Goal: Task Accomplishment & Management: Use online tool/utility

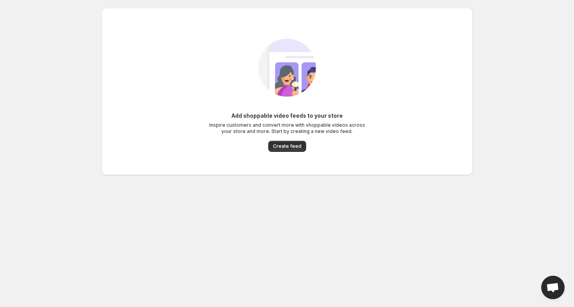
click at [289, 148] on span "Create feed" at bounding box center [287, 146] width 29 height 6
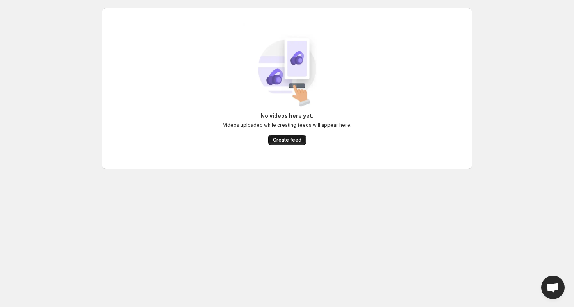
click at [283, 141] on span "Create feed" at bounding box center [287, 140] width 29 height 6
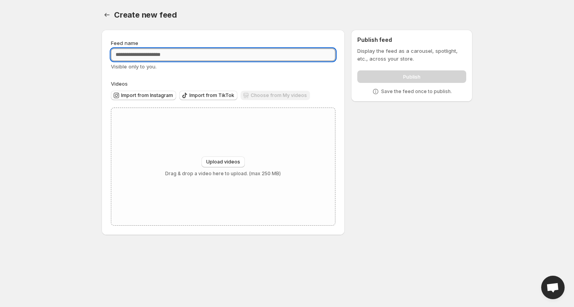
click at [200, 49] on input "Feed name" at bounding box center [223, 54] width 225 height 13
click at [138, 58] on input "**********" at bounding box center [223, 54] width 225 height 13
click at [137, 56] on input "**********" at bounding box center [223, 54] width 225 height 13
type input "**********"
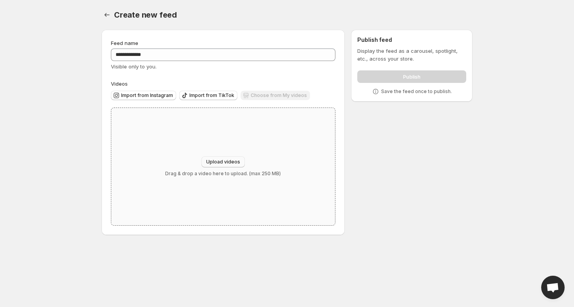
click at [223, 161] on span "Upload videos" at bounding box center [223, 162] width 34 height 6
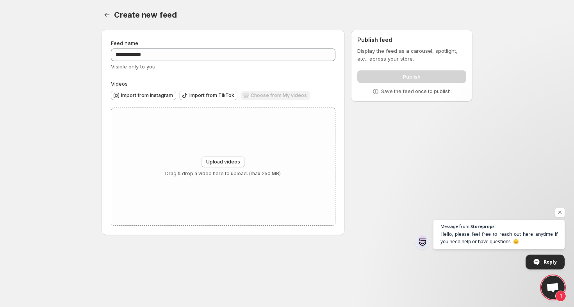
type input "**********"
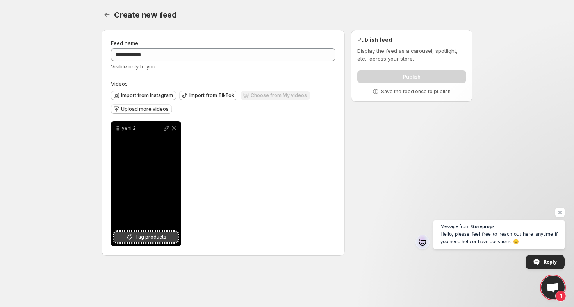
click at [147, 239] on span "Tag products" at bounding box center [150, 237] width 31 height 8
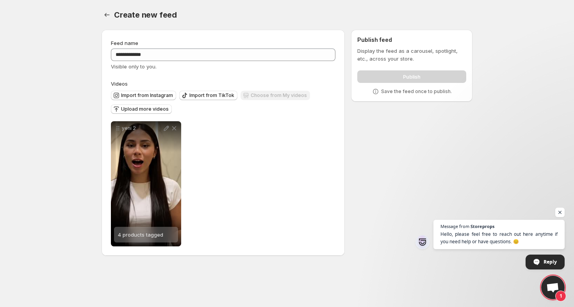
click at [270, 149] on div "yeni 2 4 products tagged Save Cancel Video title ****** File extension (e.g., M…" at bounding box center [223, 183] width 225 height 125
click at [148, 108] on span "Upload more videos" at bounding box center [145, 109] width 48 height 6
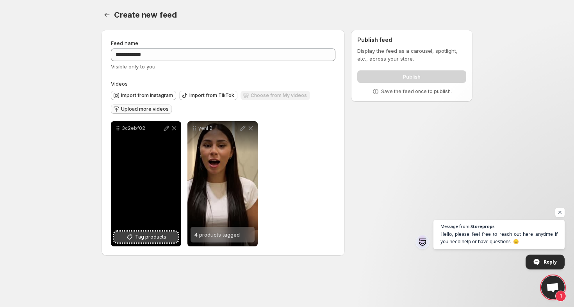
click at [155, 240] on span "Tag products" at bounding box center [150, 237] width 31 height 8
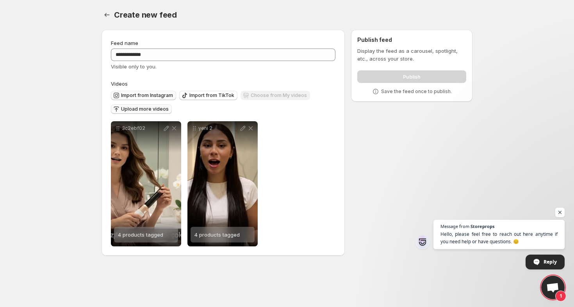
click at [129, 96] on span "Import from Instagram" at bounding box center [147, 95] width 52 height 6
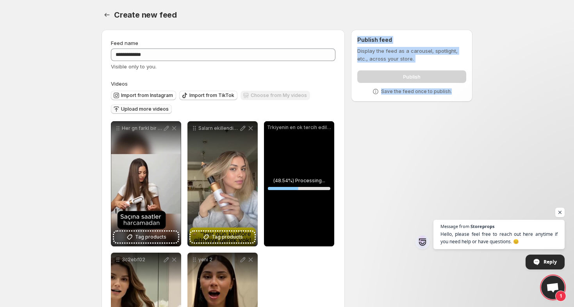
drag, startPoint x: 356, startPoint y: 37, endPoint x: 436, endPoint y: 114, distance: 111.4
click at [436, 114] on div "**********" at bounding box center [283, 209] width 377 height 373
copy div "Publish feed Display the feed as a carousel, spotlight, etc., across your store…"
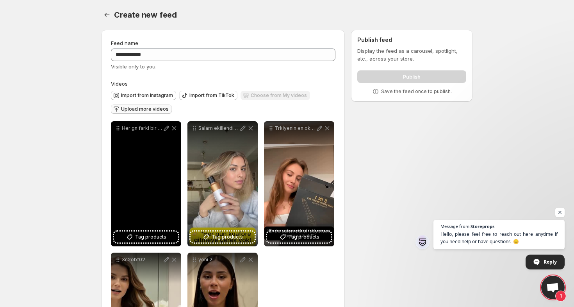
click at [132, 156] on div "Her gn farkl bir sa stili hayal et Dz dalgal bukle ya da hacimli Hepsi tek ciha…" at bounding box center [146, 183] width 70 height 125
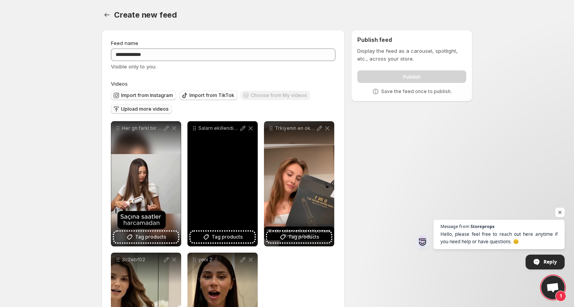
click at [209, 161] on div "Salarn ekillendirmek artk ok daha kolay Yeni nesil 5i 1 arada sa ekillendirme c…" at bounding box center [223, 183] width 70 height 125
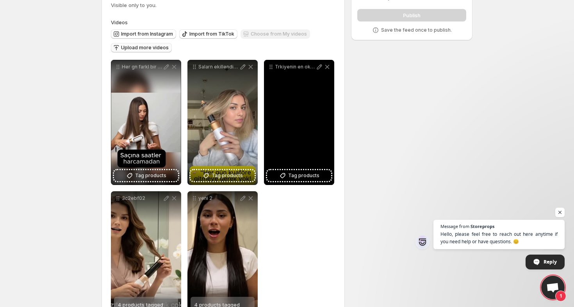
scroll to position [90, 0]
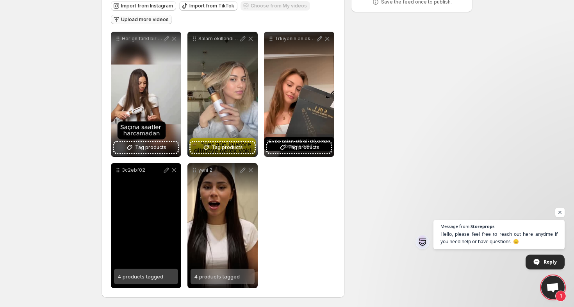
click at [173, 172] on icon at bounding box center [174, 170] width 4 height 4
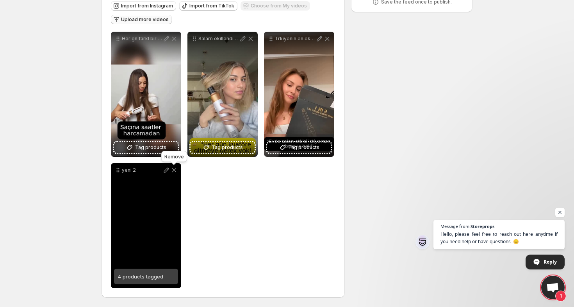
click at [176, 170] on icon at bounding box center [174, 170] width 8 height 8
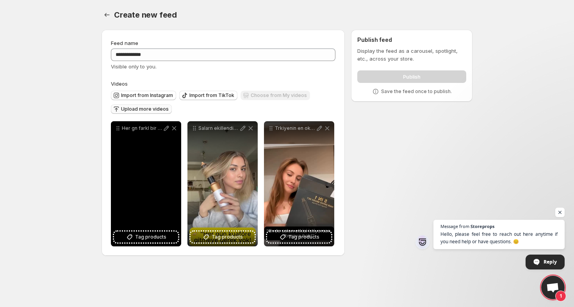
scroll to position [0, 0]
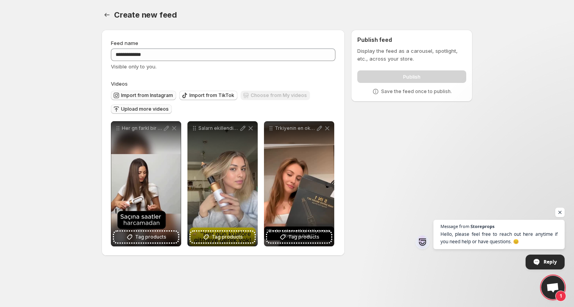
click at [146, 95] on span "Import from Instagram" at bounding box center [147, 95] width 52 height 6
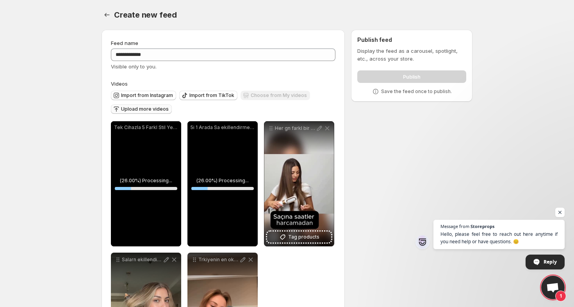
scroll to position [90, 0]
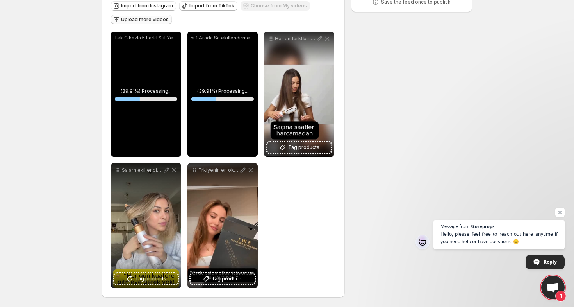
click at [556, 289] on span "Open chat" at bounding box center [553, 287] width 13 height 11
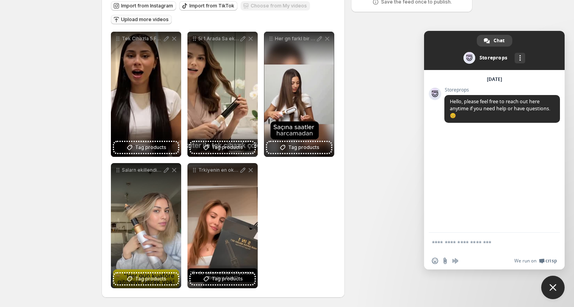
click at [560, 286] on span "Close chat" at bounding box center [553, 286] width 23 height 23
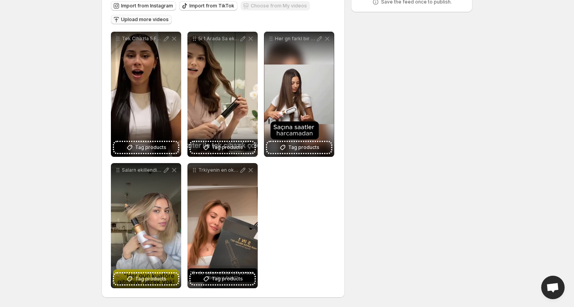
scroll to position [0, 0]
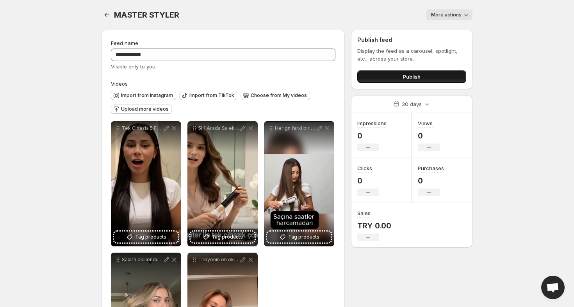
click at [424, 75] on button "Publish" at bounding box center [412, 76] width 109 height 13
click at [129, 107] on span "Upload more videos" at bounding box center [145, 109] width 48 height 6
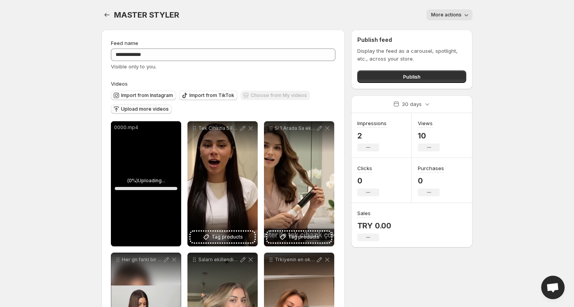
scroll to position [90, 0]
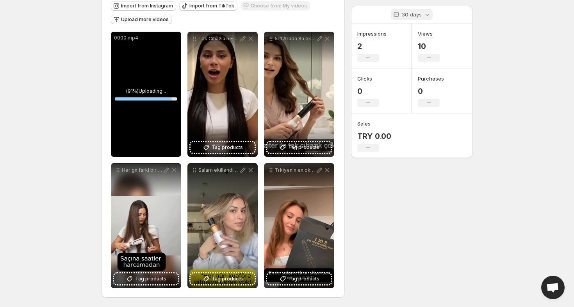
click at [421, 15] on p "30 days" at bounding box center [412, 15] width 20 height 8
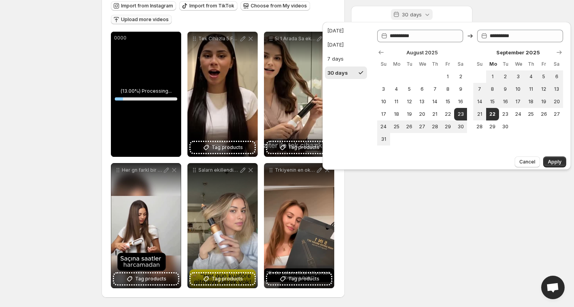
click at [424, 12] on icon at bounding box center [428, 15] width 8 height 8
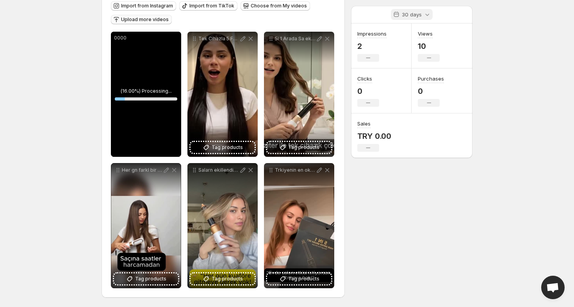
click at [425, 12] on icon at bounding box center [428, 15] width 8 height 8
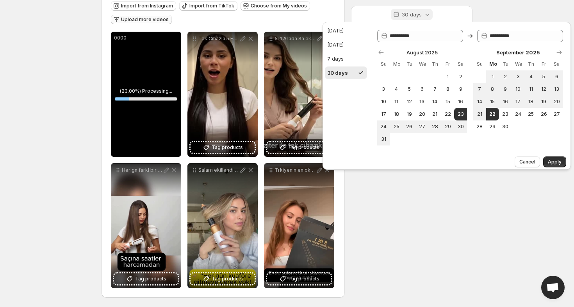
click at [425, 13] on icon at bounding box center [428, 15] width 8 height 8
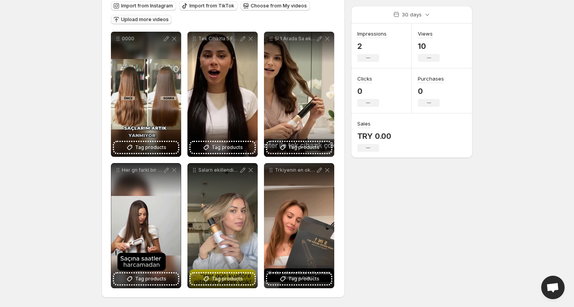
scroll to position [0, 0]
